Goal: Obtain resource: Download file/media

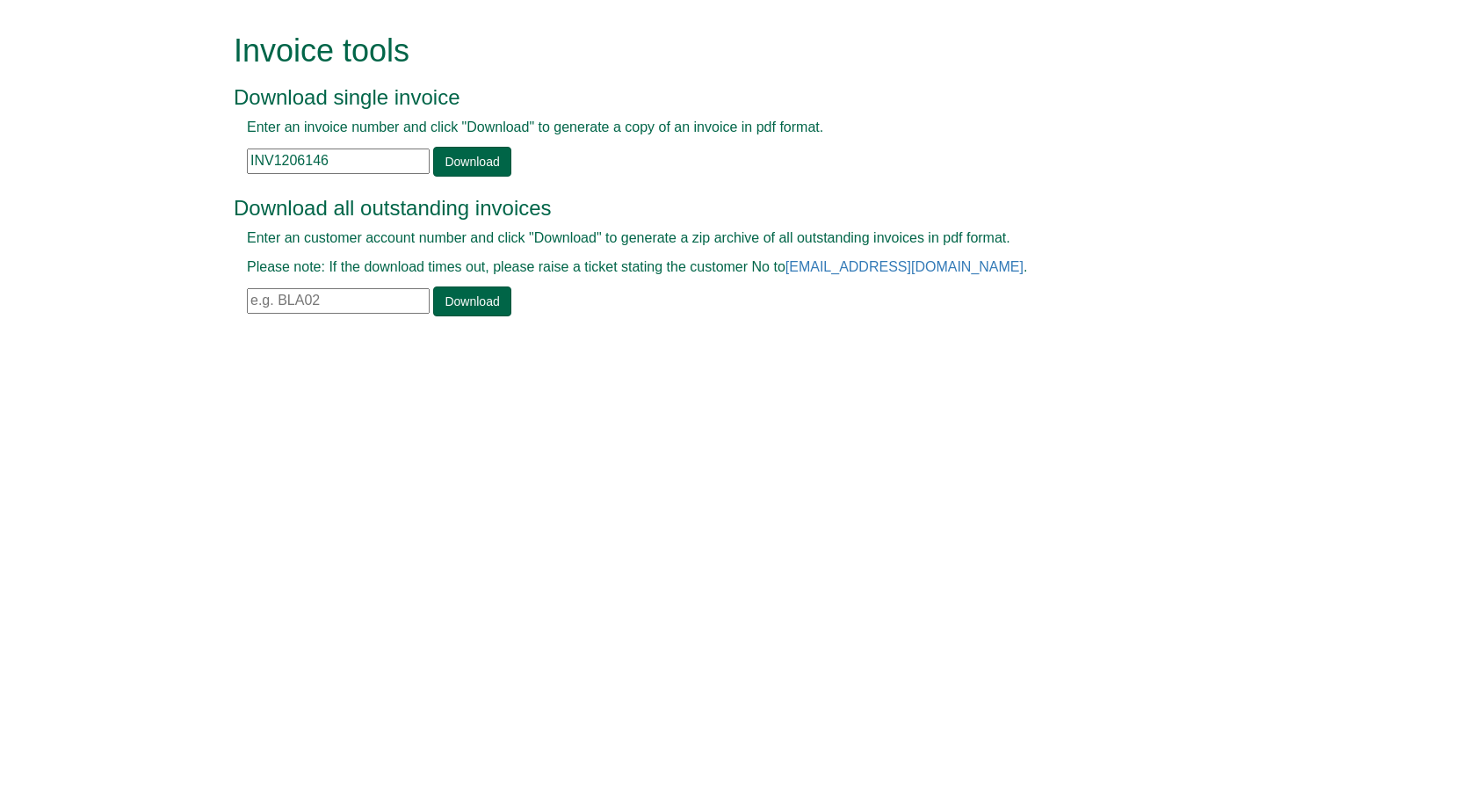
click at [317, 296] on input "text" at bounding box center [338, 301] width 183 height 26
type input "OXL01"
click at [451, 304] on link "Download" at bounding box center [472, 301] width 78 height 30
click at [334, 309] on input "text" at bounding box center [338, 301] width 183 height 26
paste input "OXL01"
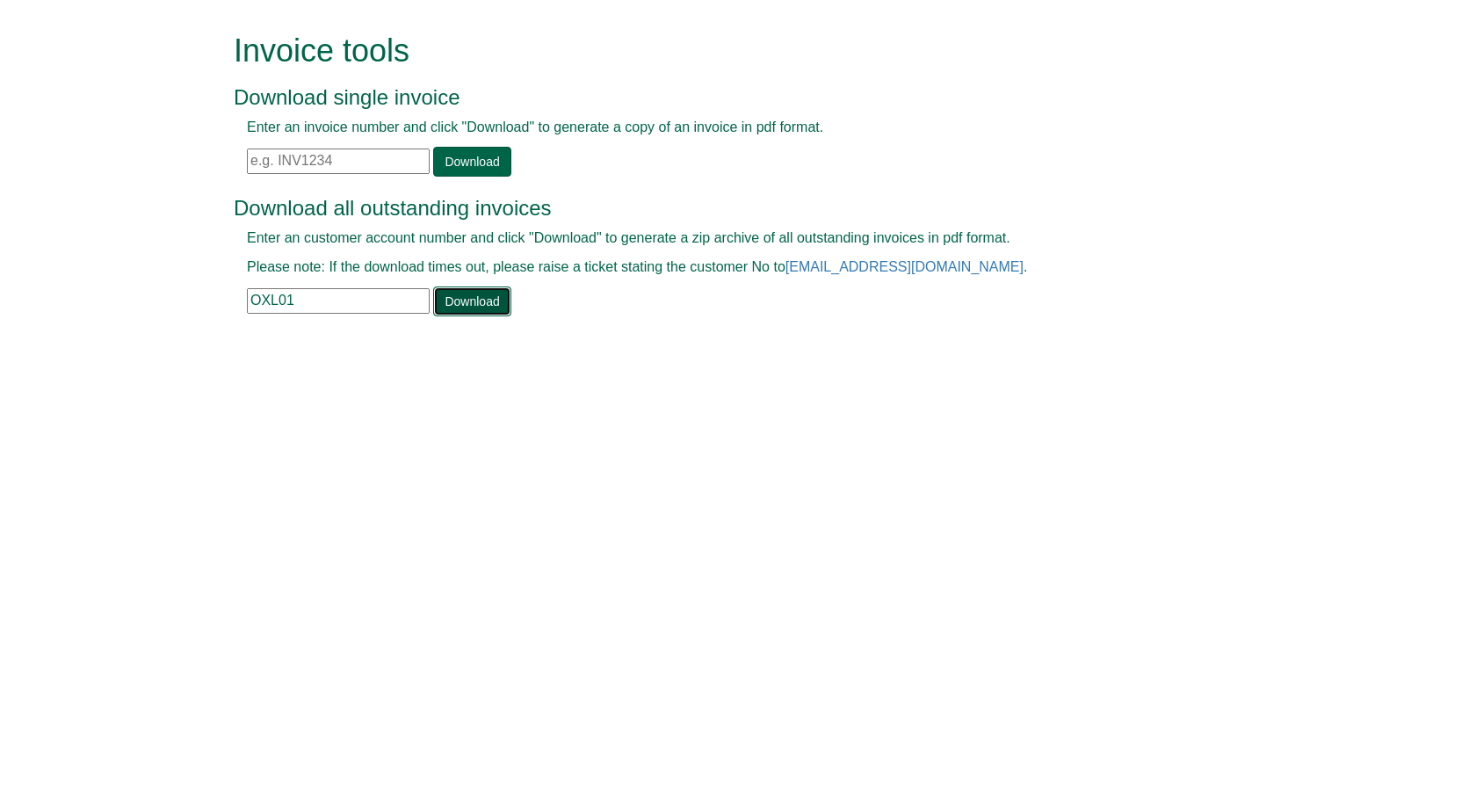
click at [445, 296] on link "Download" at bounding box center [472, 301] width 78 height 30
drag, startPoint x: 315, startPoint y: 299, endPoint x: 237, endPoint y: 305, distance: 78.2
click at [237, 305] on div "Enter an customer account number and click "Download" to generate a zip archive…" at bounding box center [715, 272] width 963 height 88
paste input "NHS96"
type input "NHS96"
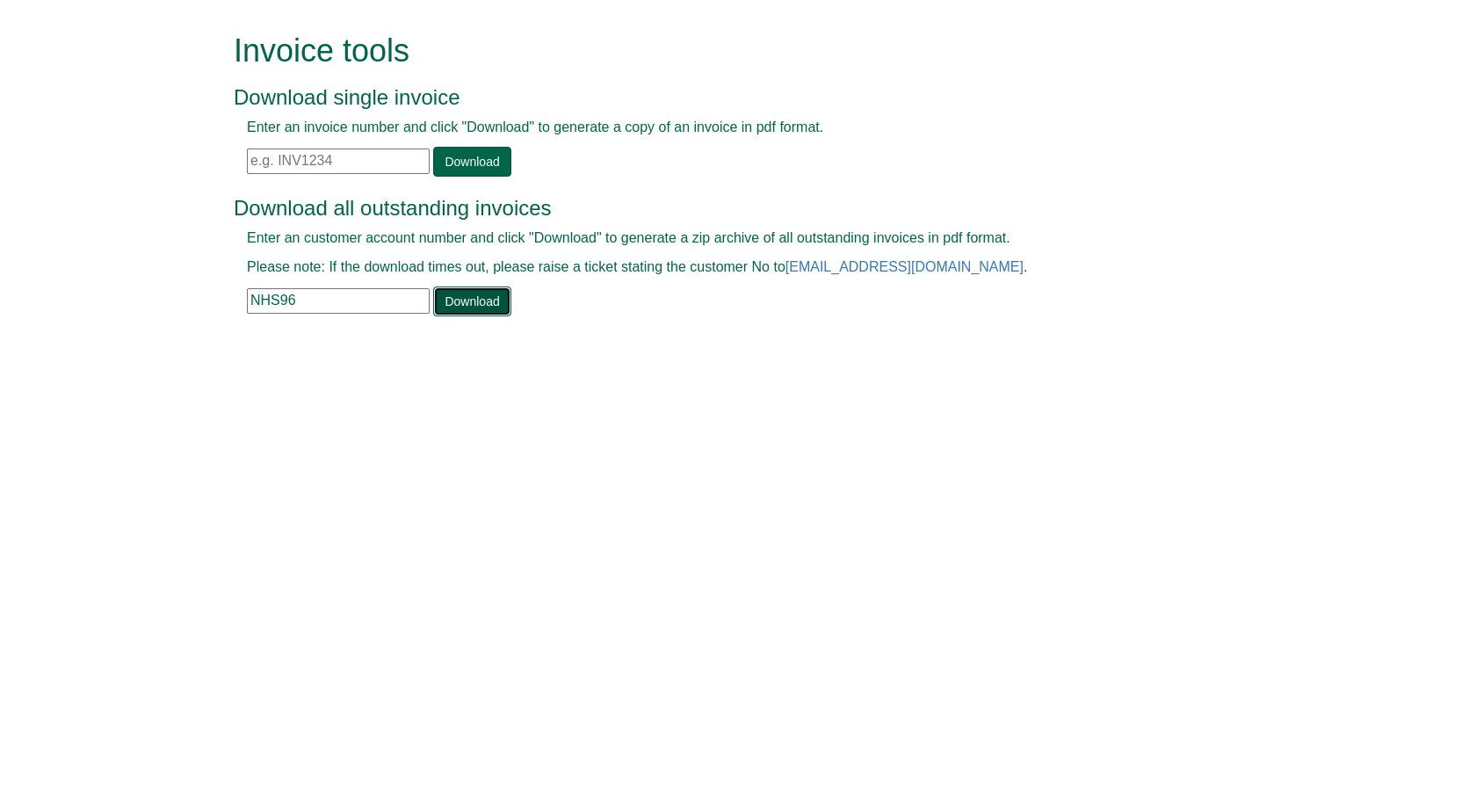
click at [480, 296] on link "Download" at bounding box center [472, 301] width 78 height 30
click at [1240, 353] on html "Invoice tools Download single invoice Enter an invoice number and click "Downlo…" at bounding box center [734, 176] width 1469 height 353
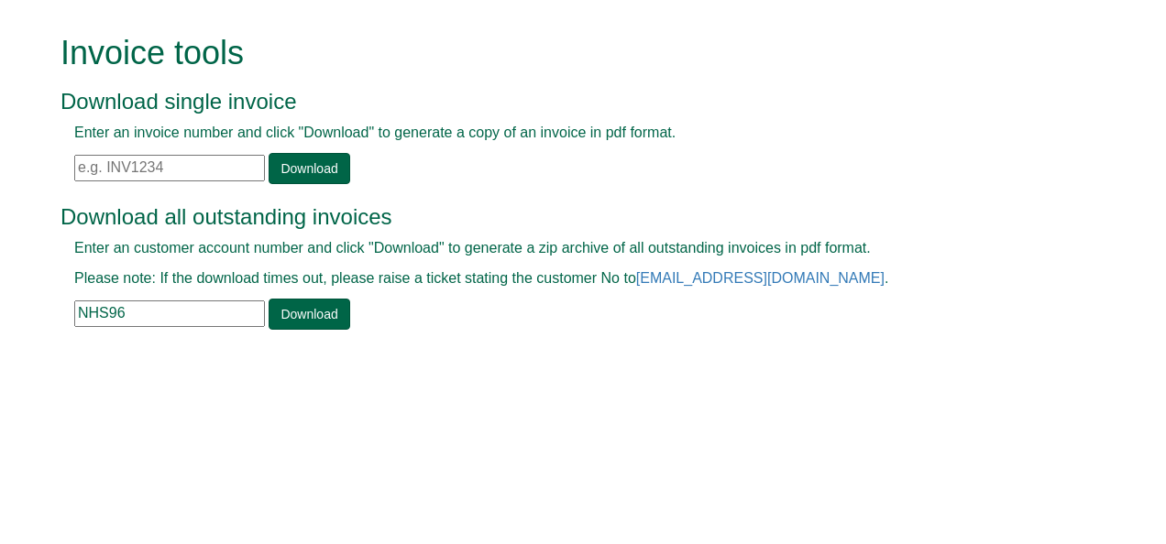
click at [198, 172] on input "text" at bounding box center [169, 168] width 191 height 27
paste input "INV1406061"
type input "INV1406061"
click at [269, 164] on link "Download" at bounding box center [309, 168] width 81 height 31
